Goal: Information Seeking & Learning: Check status

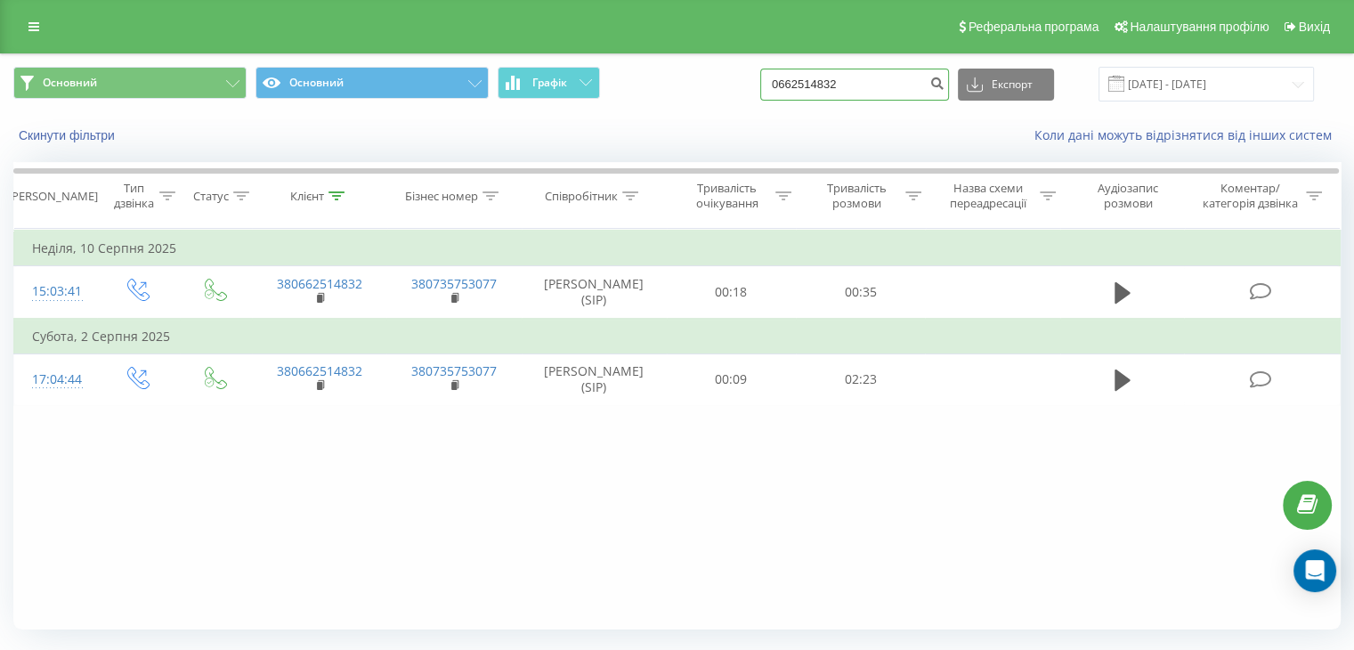
drag, startPoint x: 913, startPoint y: 85, endPoint x: 784, endPoint y: 85, distance: 129.1
click at [784, 85] on div "Основний Основний Графік 0662514832 Експорт .csv .xls .xlsx 20.05.2025 - 20.08.…" at bounding box center [677, 84] width 1328 height 35
paste input "(050) 013-76-47"
click at [872, 80] on input "(050) 013-76-47" at bounding box center [854, 85] width 189 height 32
click at [855, 85] on input "(050) 013-7647" at bounding box center [854, 85] width 189 height 32
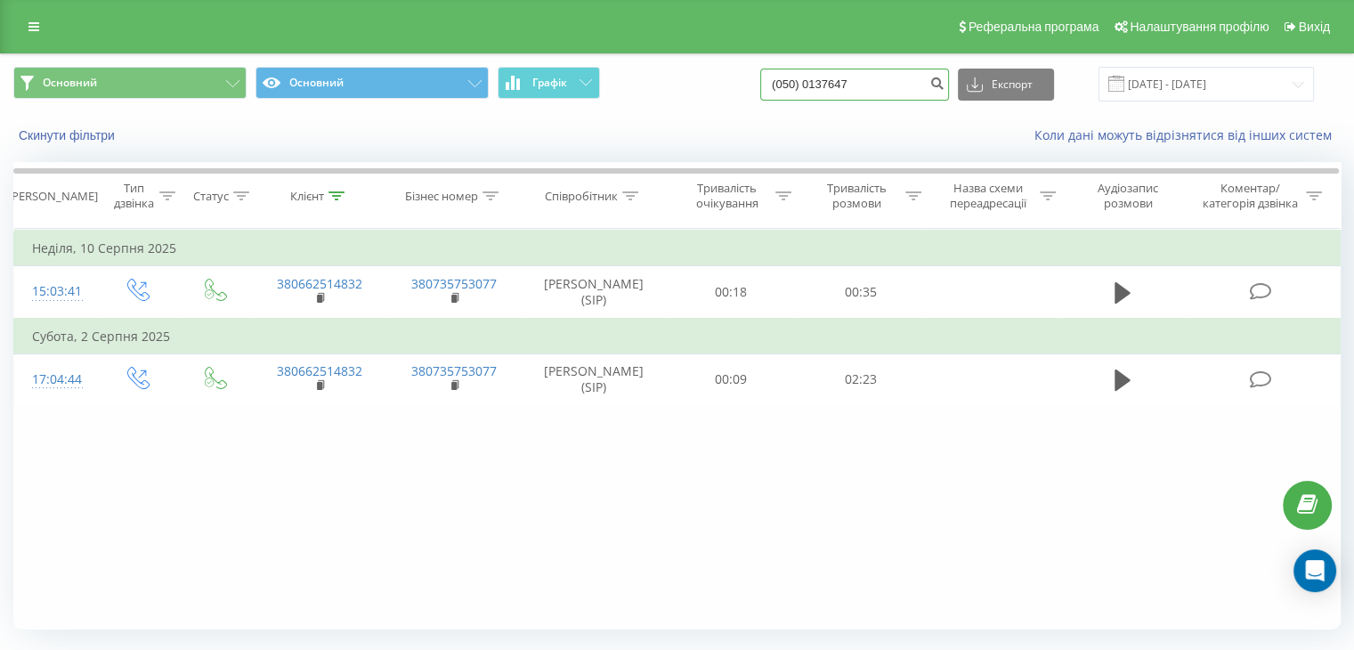
click at [831, 86] on input "(050) 0137647" at bounding box center [854, 85] width 189 height 32
click at [804, 88] on input "(0500137647" at bounding box center [854, 85] width 189 height 32
type input "0500137647"
click at [945, 78] on icon "submit" at bounding box center [937, 81] width 15 height 11
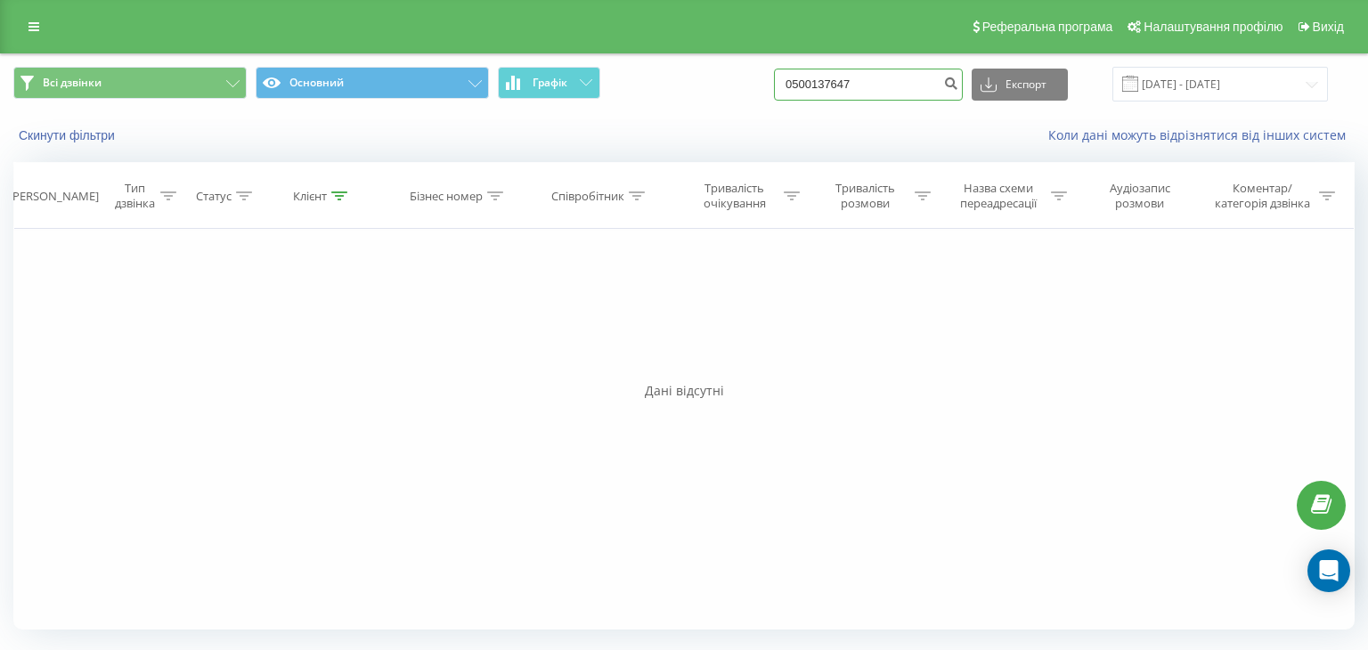
paste input "675637572"
drag, startPoint x: 877, startPoint y: 89, endPoint x: 775, endPoint y: 79, distance: 102.9
click at [772, 80] on div "Всі дзвінки Основний Графік 0675637572 Експорт .csv .xls .xlsx 20.05.2025 - 20.…" at bounding box center [683, 84] width 1341 height 35
type input "0675637572"
click at [958, 85] on icon "submit" at bounding box center [950, 81] width 15 height 11
